Goal: Transaction & Acquisition: Subscribe to service/newsletter

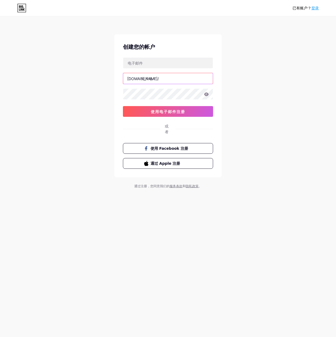
click at [150, 78] on input "text" at bounding box center [168, 78] width 90 height 11
click at [318, 8] on font "登录" at bounding box center [315, 8] width 8 height 4
click at [171, 63] on input "text" at bounding box center [168, 63] width 90 height 11
type input "[EMAIL_ADDRESS][DOMAIN_NAME]"
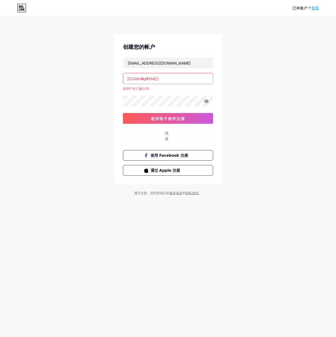
click at [171, 79] on input "lsy1" at bounding box center [168, 78] width 90 height 11
type input "l"
click at [292, 90] on div "已有账户？ 登录 创建您的帐户 [EMAIL_ADDRESS][DOMAIN_NAME] [DOMAIN_NAME]/ 该用户名已被占用。 使用电子邮件注册 …" at bounding box center [168, 106] width 336 height 213
click at [171, 80] on input "text" at bounding box center [168, 78] width 90 height 11
type input "b"
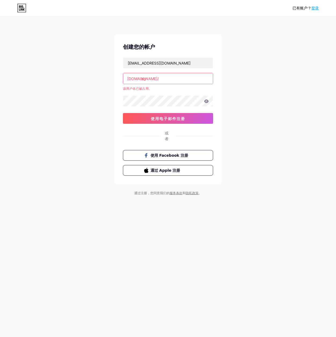
drag, startPoint x: 159, startPoint y: 76, endPoint x: 162, endPoint y: 75, distance: 2.7
click at [160, 76] on input "zb" at bounding box center [168, 78] width 90 height 11
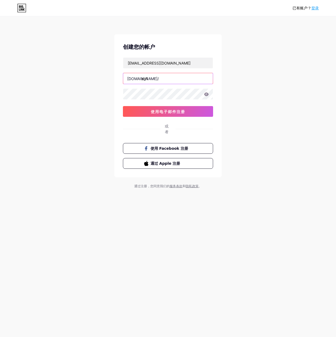
type input "zb1"
click at [205, 94] on icon at bounding box center [206, 94] width 5 height 3
click at [195, 110] on button "使用电子邮件注册" at bounding box center [168, 111] width 90 height 11
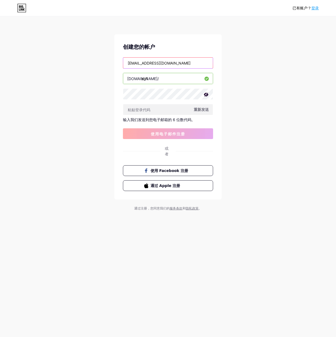
drag, startPoint x: 149, startPoint y: 63, endPoint x: 55, endPoint y: 62, distance: 94.1
click at [55, 62] on div "已有账户？ 登录 创建您的帐户 [EMAIL_ADDRESS][DOMAIN_NAME] [DOMAIN_NAME]/ zb1 重新发送 输入我们发送到您电子…" at bounding box center [168, 114] width 336 height 228
type input "[EMAIL_ADDRESS][DOMAIN_NAME]"
click at [201, 109] on font "重新发送" at bounding box center [201, 109] width 15 height 5
click at [263, 205] on div "已有账户？ 登录 创建您的帐户 [EMAIL_ADDRESS][DOMAIN_NAME] [DOMAIN_NAME]/ zb1 重新发送 输入我们发送到您电子…" at bounding box center [168, 114] width 336 height 228
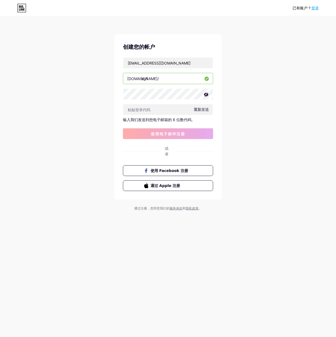
click at [201, 110] on font "重新发送" at bounding box center [201, 109] width 15 height 5
